Goal: Transaction & Acquisition: Obtain resource

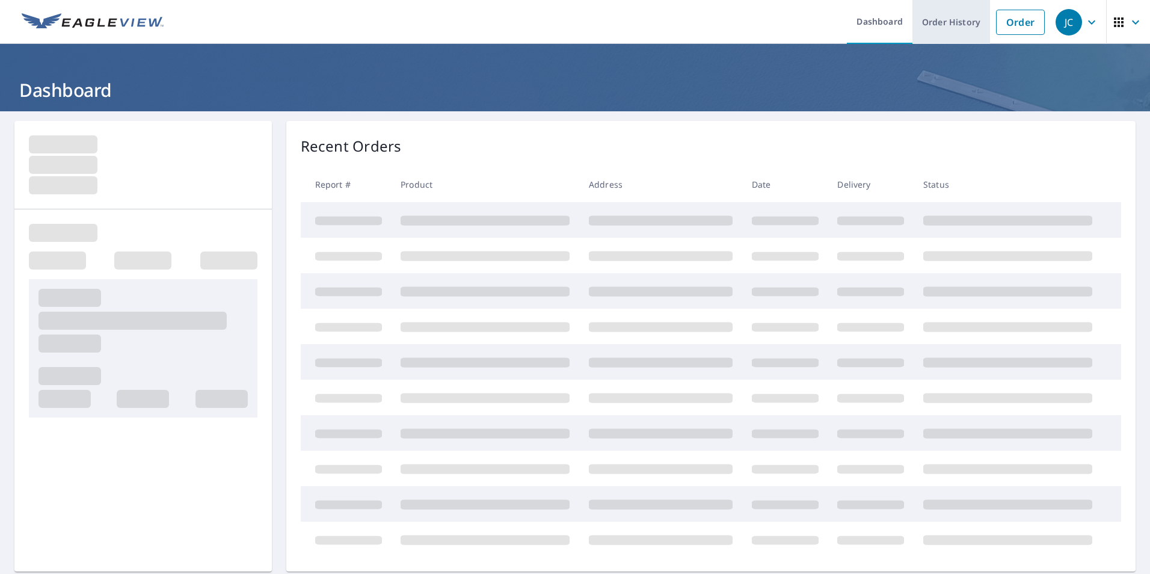
click at [936, 24] on link "Order History" at bounding box center [952, 22] width 78 height 44
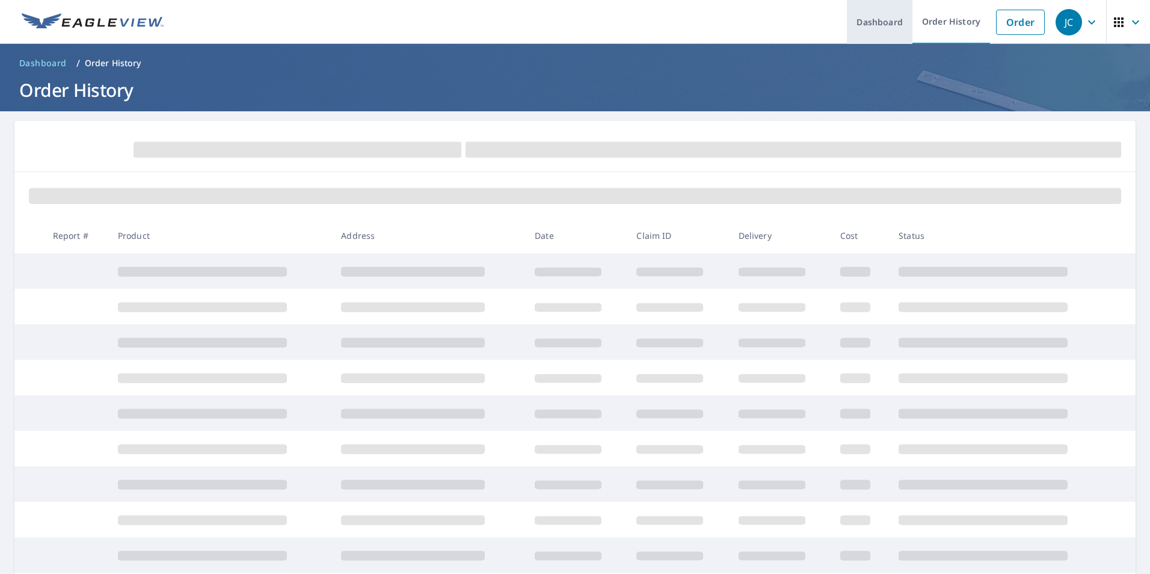
click at [864, 20] on link "Dashboard" at bounding box center [880, 22] width 66 height 44
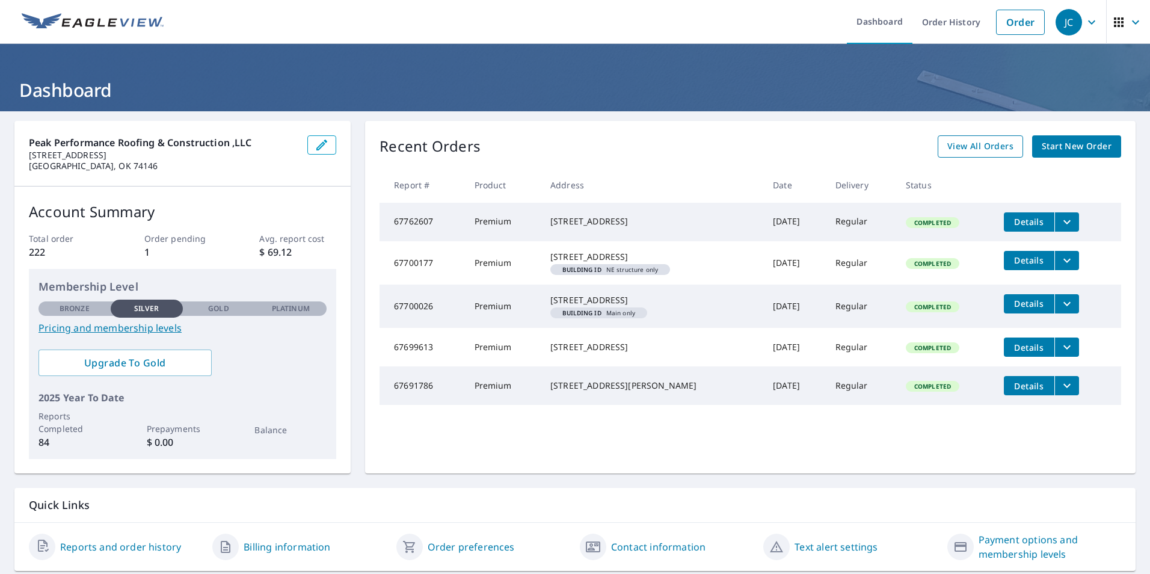
click at [981, 151] on span "View All Orders" at bounding box center [981, 146] width 66 height 15
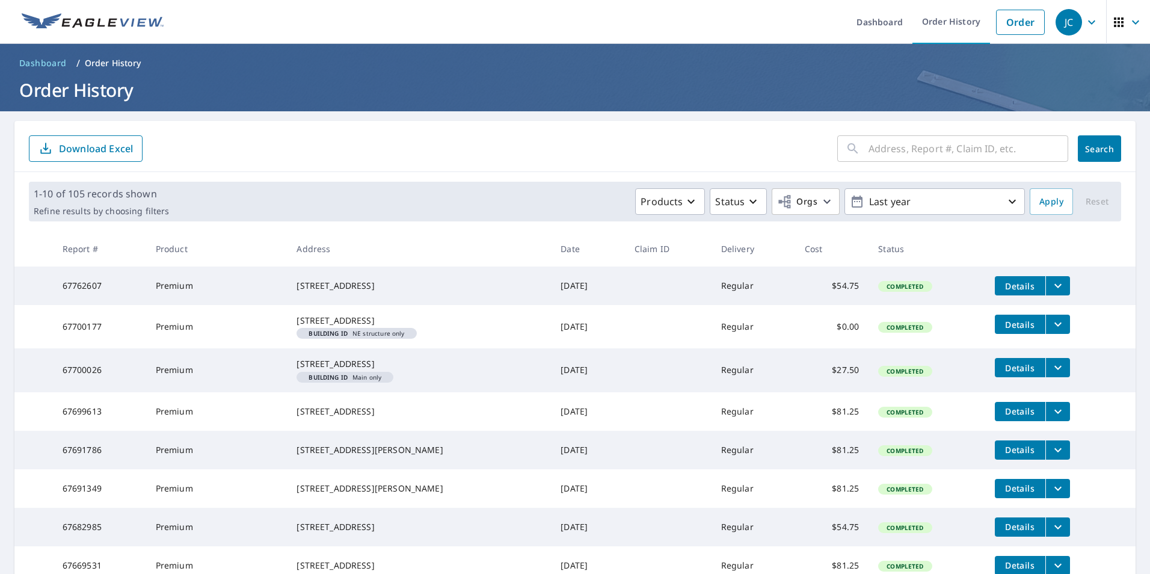
click at [937, 155] on input "text" at bounding box center [969, 149] width 200 height 34
type input "1207"
click button "Search" at bounding box center [1099, 148] width 43 height 26
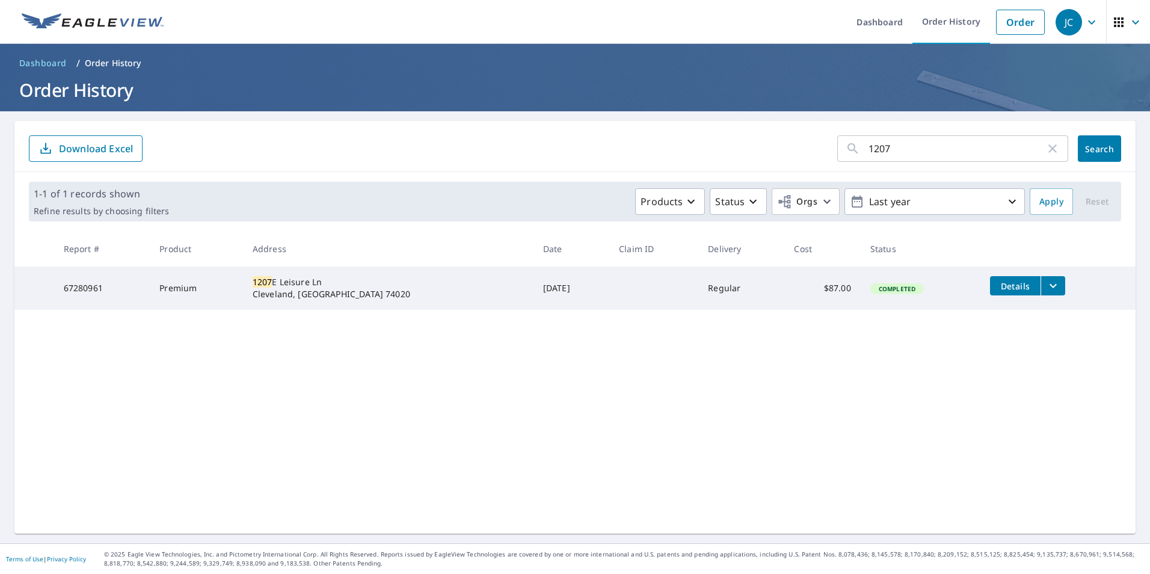
click at [1046, 288] on icon "filesDropdownBtn-67280961" at bounding box center [1053, 286] width 14 height 14
click at [1008, 285] on span "Details" at bounding box center [1027, 284] width 61 height 11
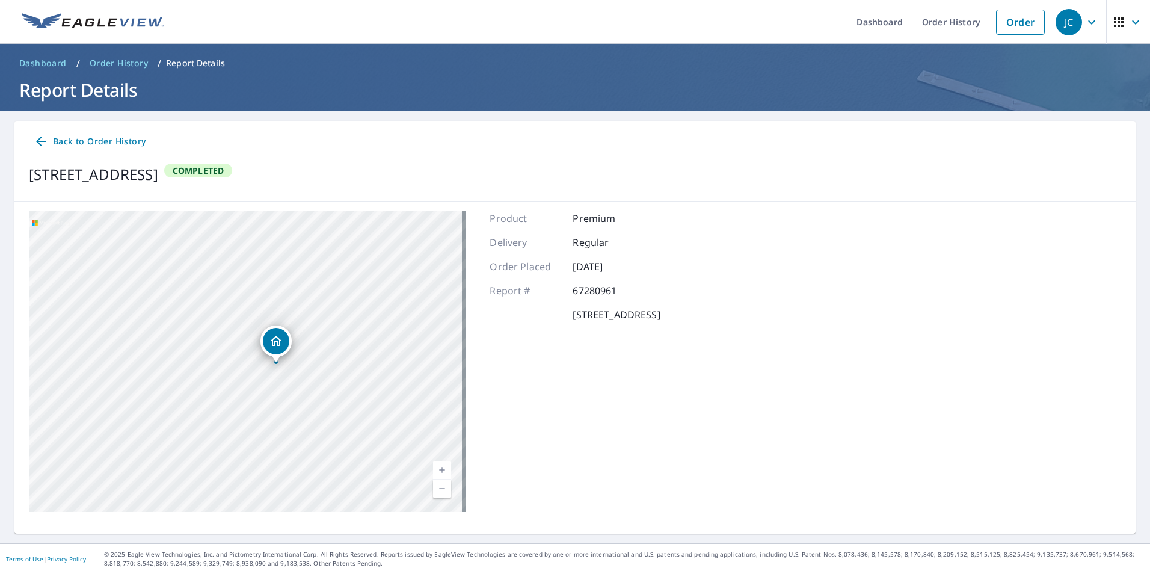
click at [128, 143] on span "Back to Order History" at bounding box center [90, 141] width 112 height 15
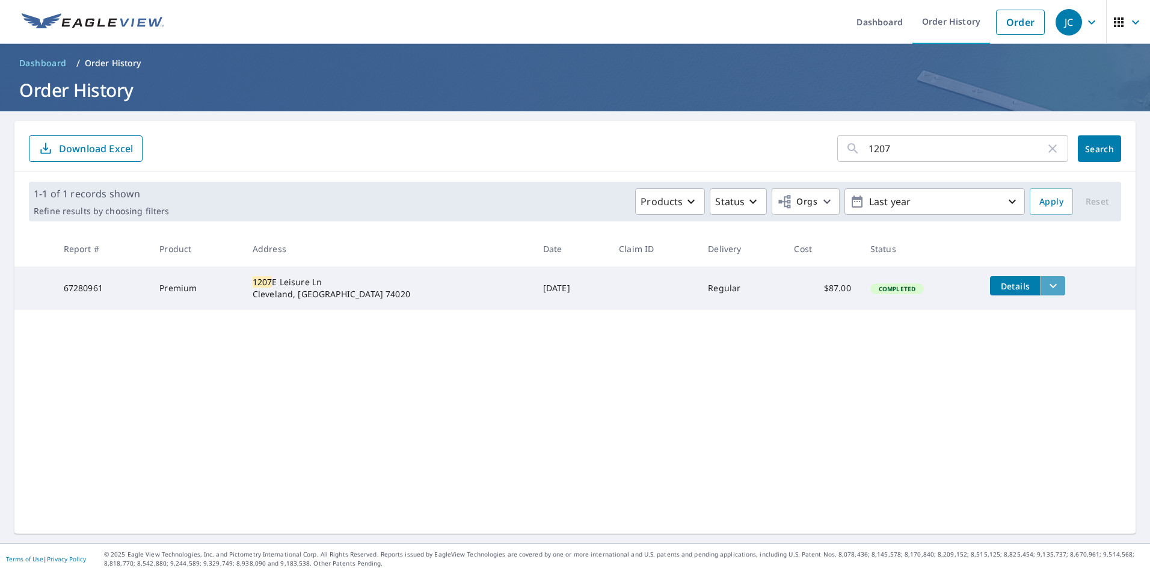
click at [1046, 288] on icon "filesDropdownBtn-67280961" at bounding box center [1053, 286] width 14 height 14
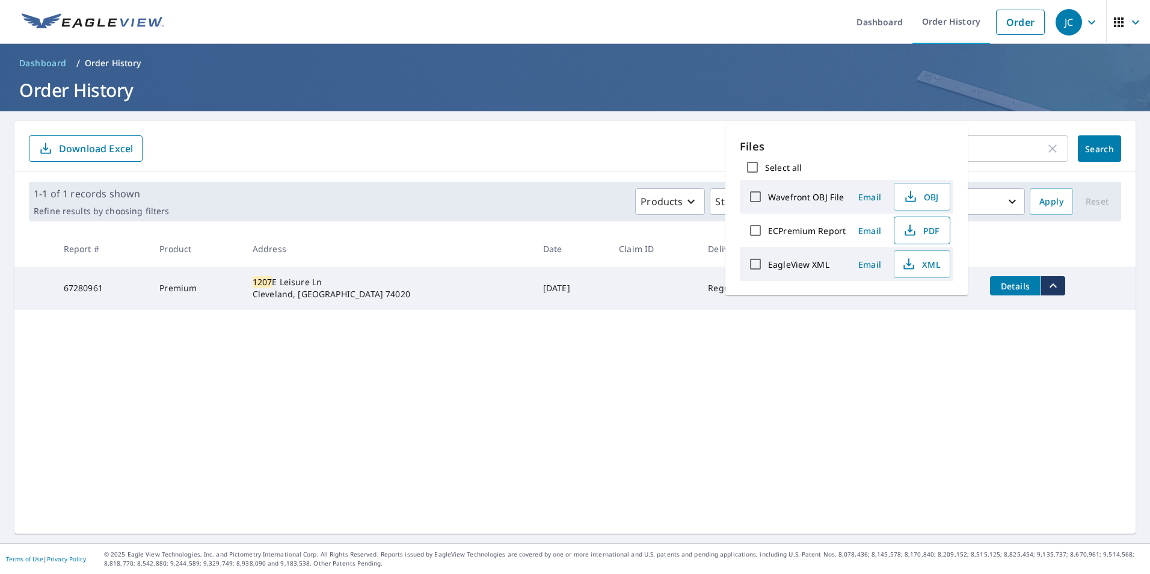
click at [934, 232] on span "PDF" at bounding box center [921, 230] width 39 height 14
click at [915, 232] on icon "button" at bounding box center [910, 230] width 14 height 14
click at [950, 122] on div "1207 ​ Search Download Excel" at bounding box center [574, 146] width 1121 height 51
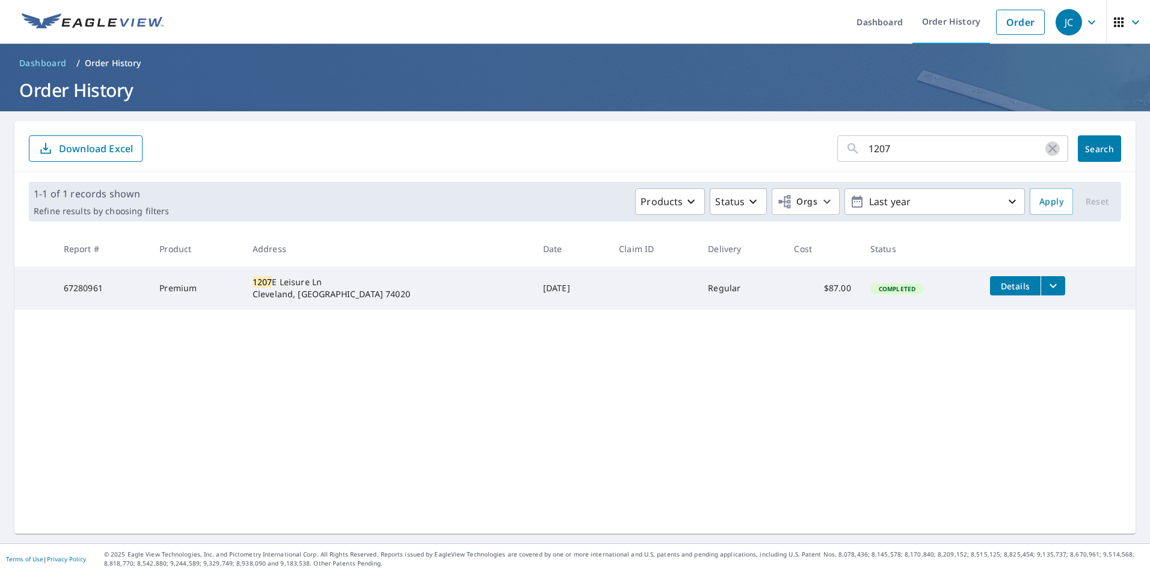
click at [1046, 150] on icon "button" at bounding box center [1053, 148] width 14 height 14
click at [1010, 146] on input "text" at bounding box center [969, 149] width 200 height 34
type input "1954"
click button "Search" at bounding box center [1099, 148] width 43 height 26
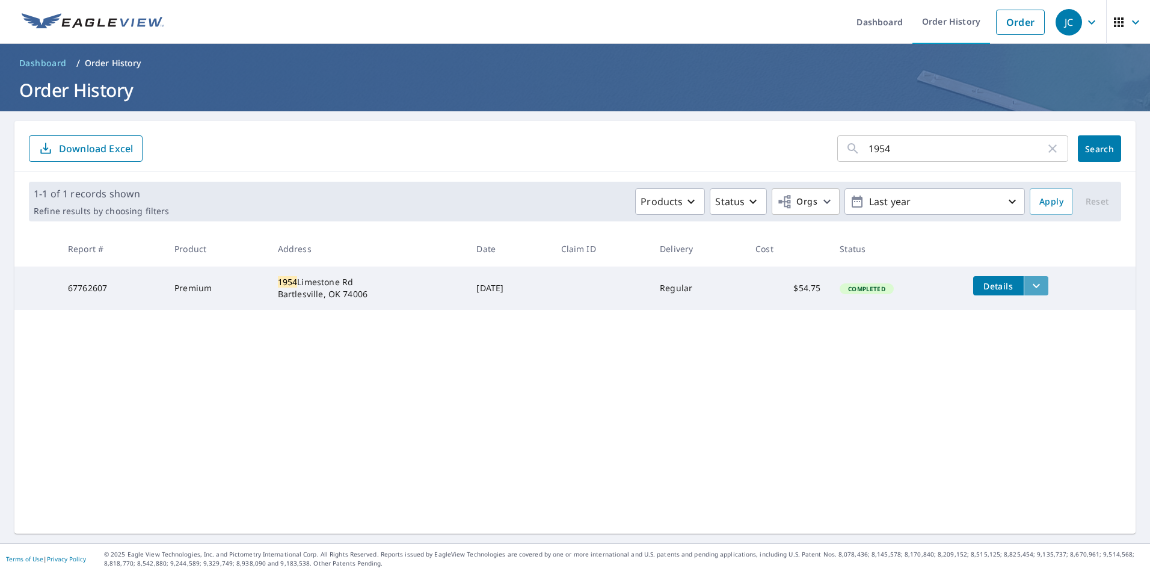
click at [1038, 289] on icon "filesDropdownBtn-67762607" at bounding box center [1036, 286] width 14 height 14
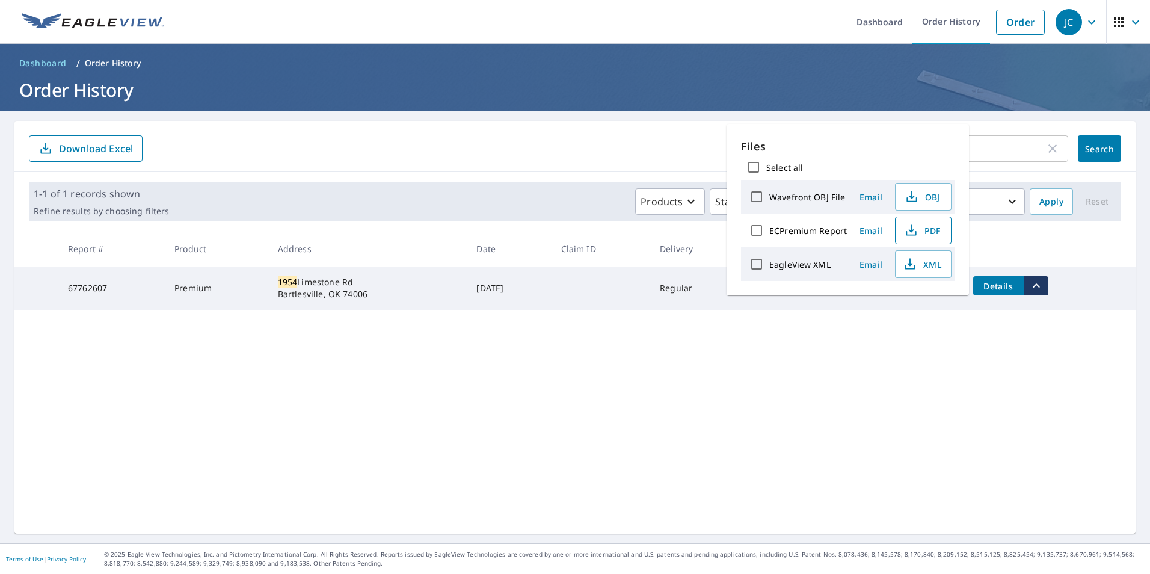
click at [934, 232] on span "PDF" at bounding box center [922, 230] width 39 height 14
